Goal: Transaction & Acquisition: Purchase product/service

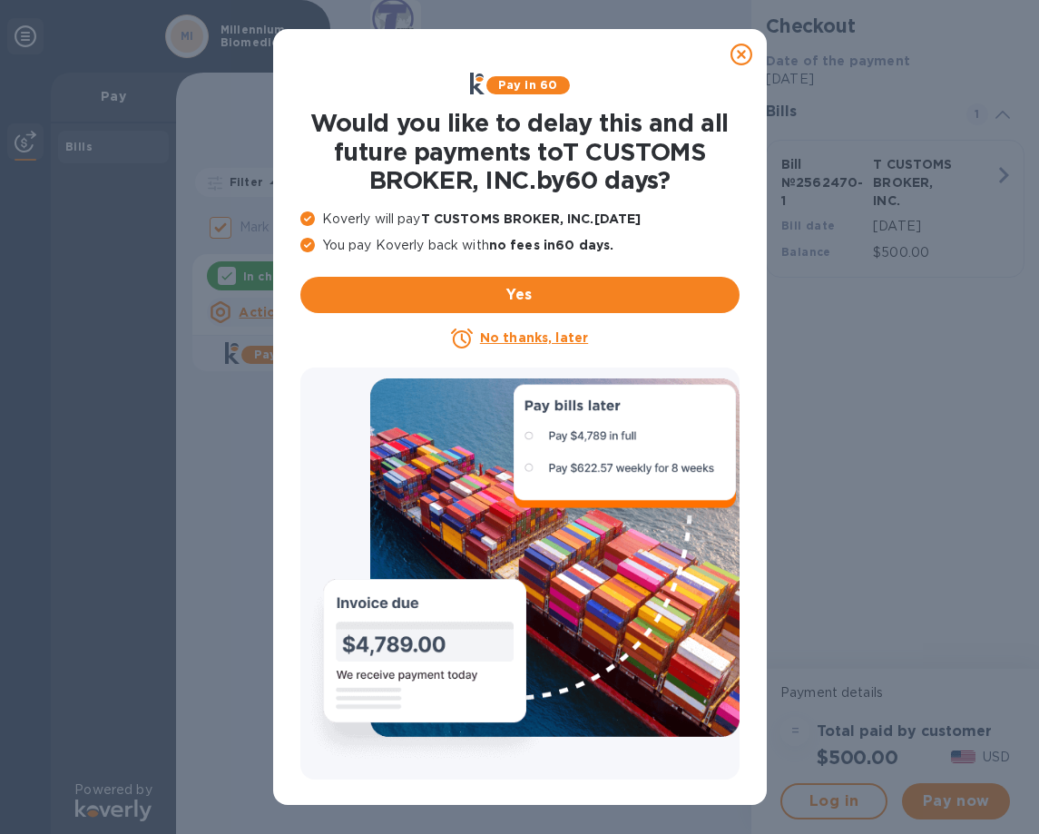
click at [559, 331] on u "No thanks, later" at bounding box center [534, 337] width 108 height 15
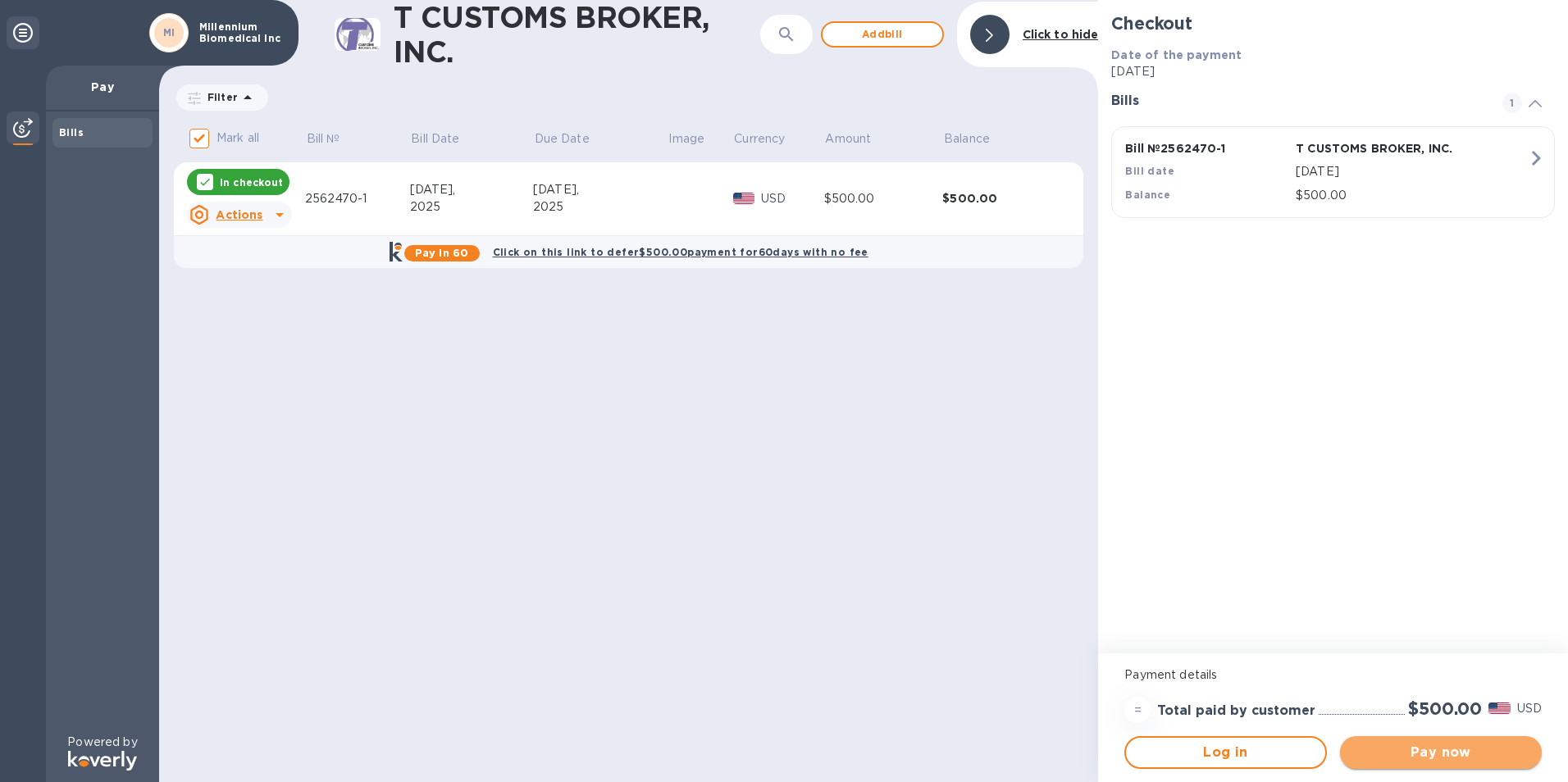
click at [938, 752] on span "Pay now" at bounding box center [1441, 752] width 175 height 20
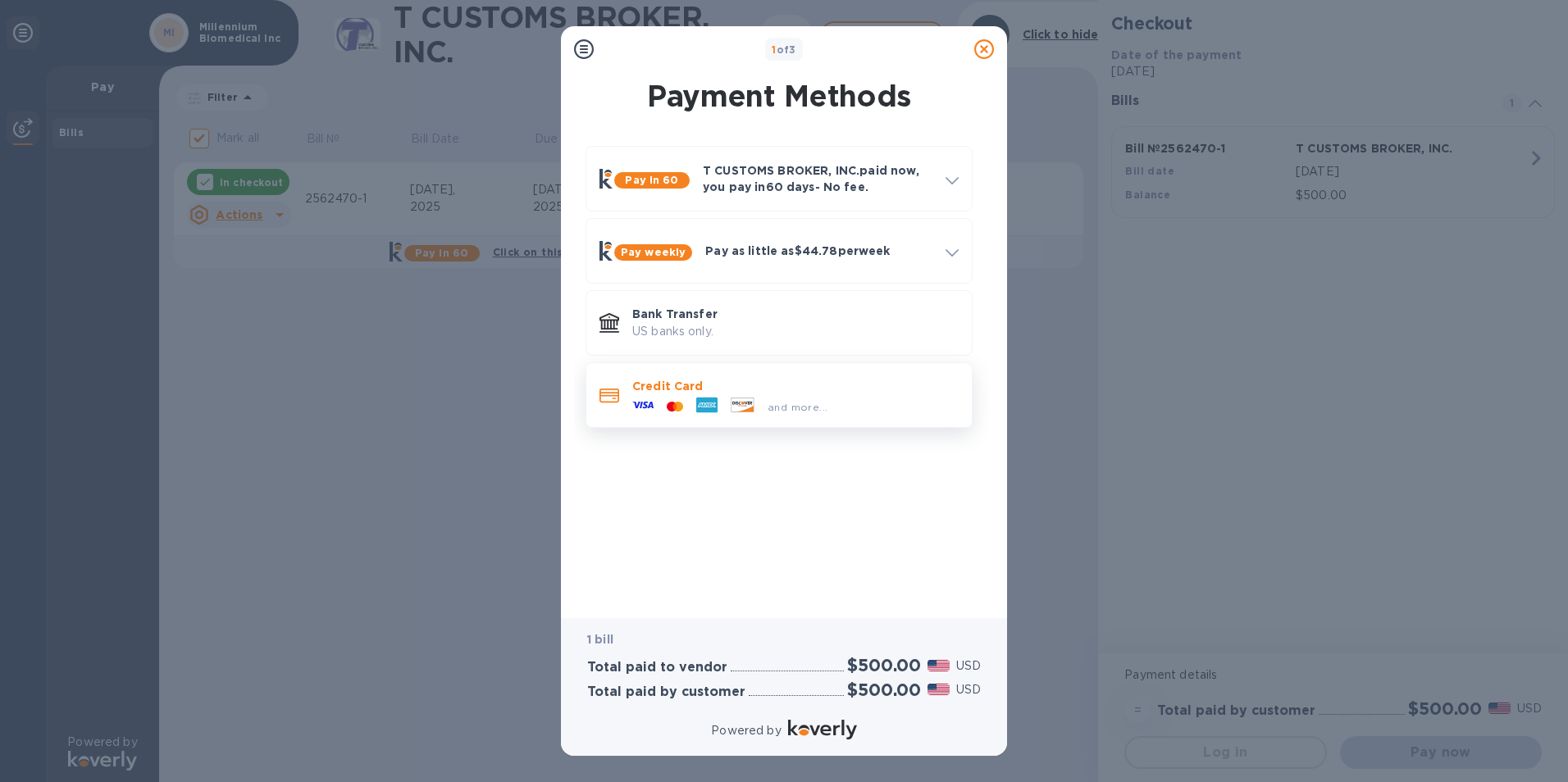
click at [761, 405] on div "and more..." at bounding box center [797, 406] width 73 height 17
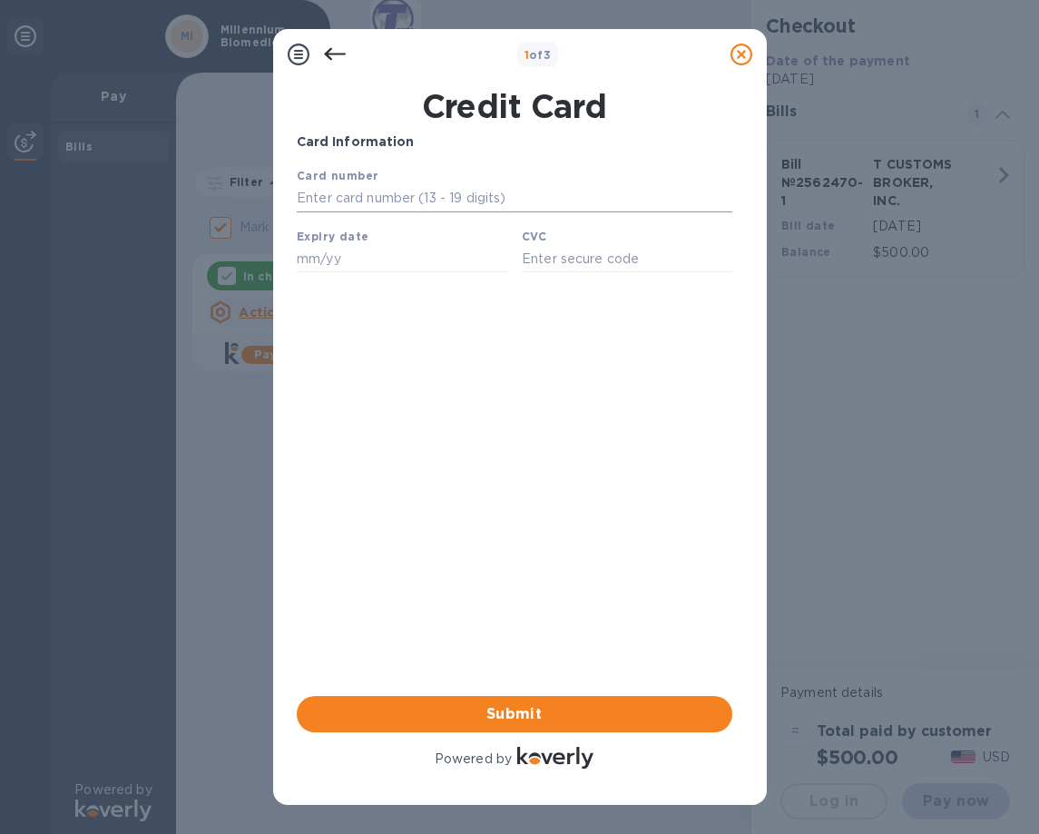
click at [343, 200] on input "text" at bounding box center [514, 198] width 436 height 27
type input "[CREDIT_CARD_NUMBER]"
click at [320, 265] on input "text" at bounding box center [401, 258] width 211 height 27
type input "06/28"
click at [574, 260] on input "text" at bounding box center [626, 258] width 211 height 27
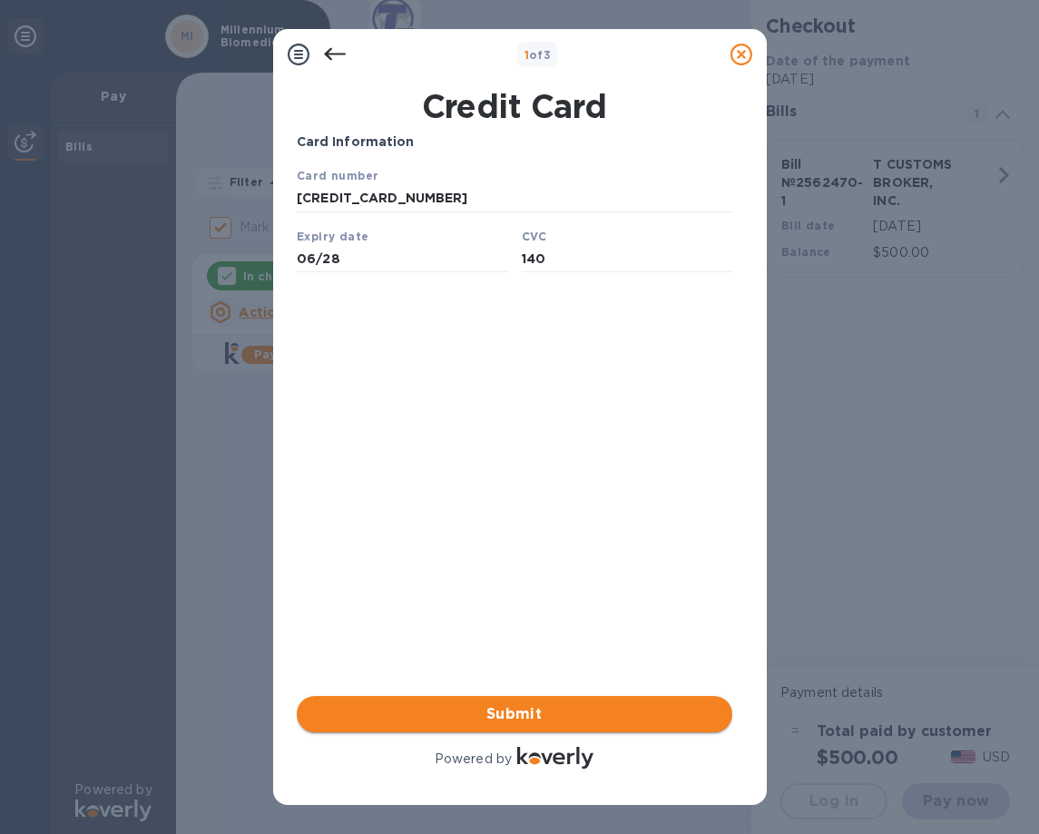
type input "140"
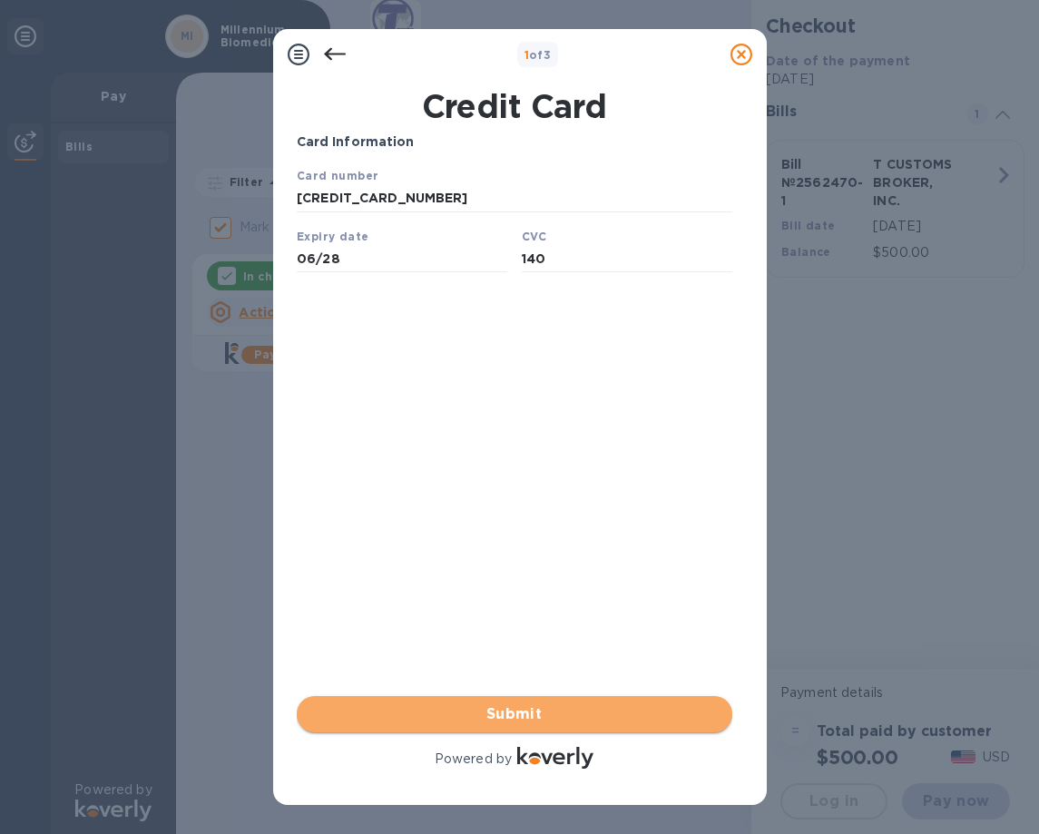
click at [528, 717] on span "Submit" at bounding box center [514, 715] width 407 height 22
